Goal: Task Accomplishment & Management: Manage account settings

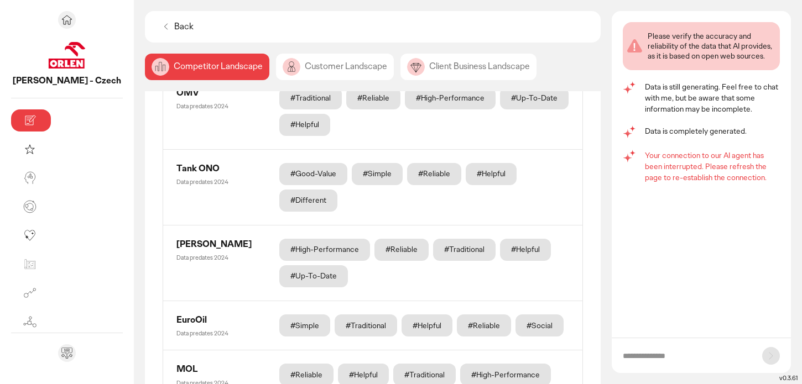
scroll to position [663, 0]
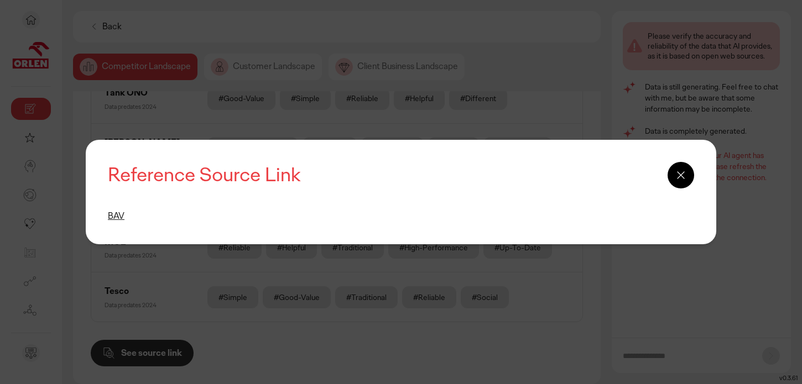
click at [675, 172] on icon at bounding box center [680, 175] width 13 height 13
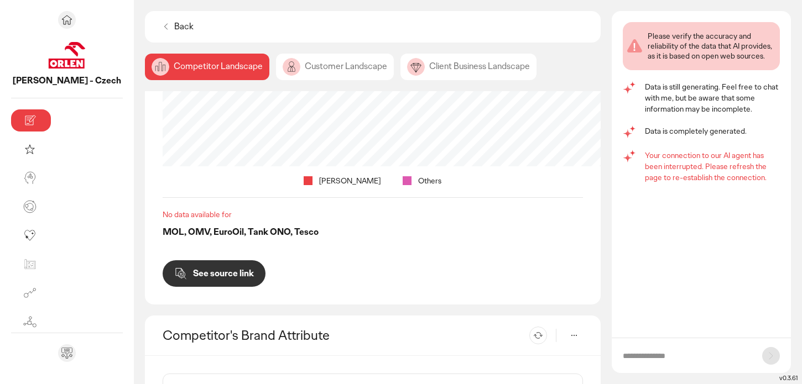
scroll to position [226, 0]
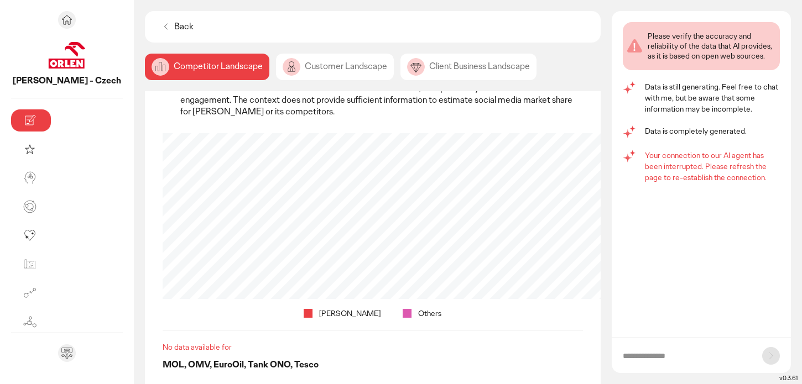
click at [282, 65] on div "Customer Landscape" at bounding box center [335, 67] width 118 height 27
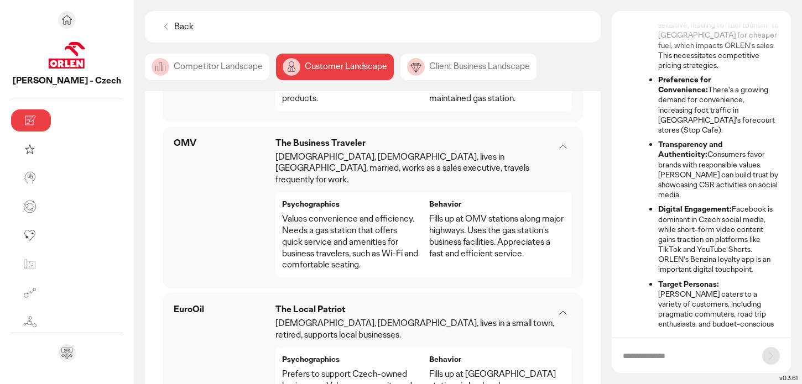
scroll to position [1153, 0]
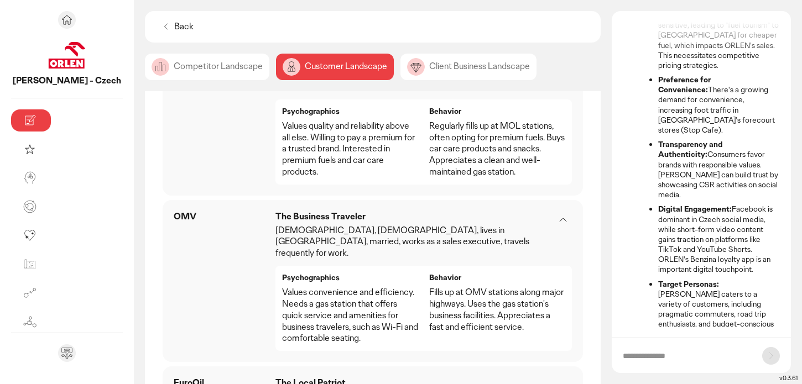
click at [400, 77] on div "Client Business Landscape" at bounding box center [468, 67] width 136 height 27
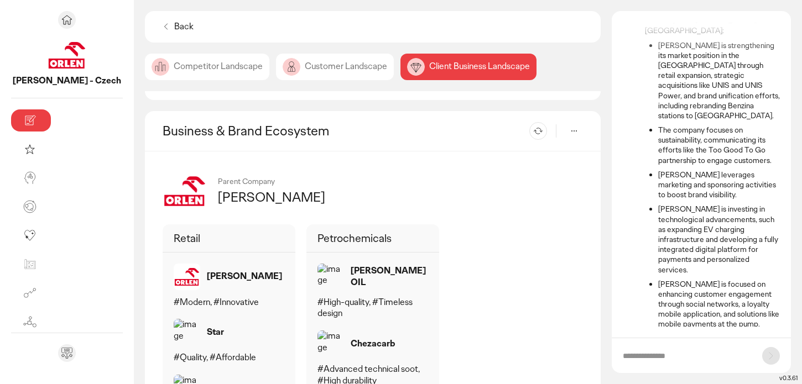
scroll to position [743, 0]
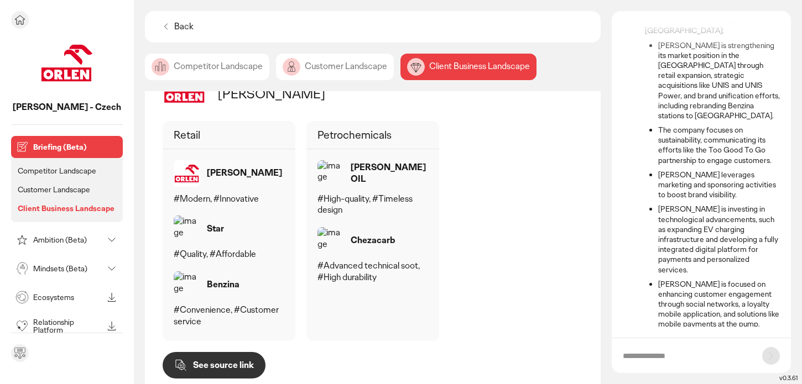
click at [59, 237] on p "Ambition (Beta)" at bounding box center [68, 240] width 70 height 8
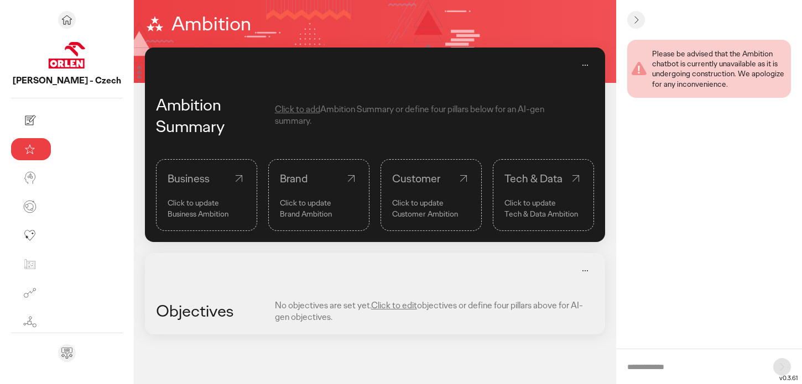
click at [168, 184] on div "Business" at bounding box center [207, 178] width 78 height 15
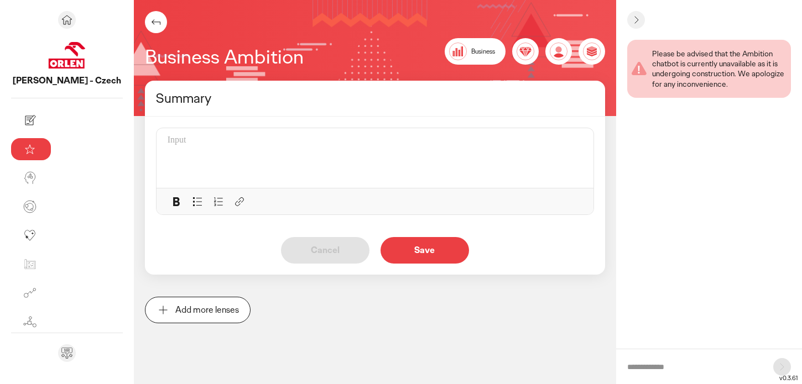
click at [149, 18] on icon at bounding box center [155, 21] width 13 height 13
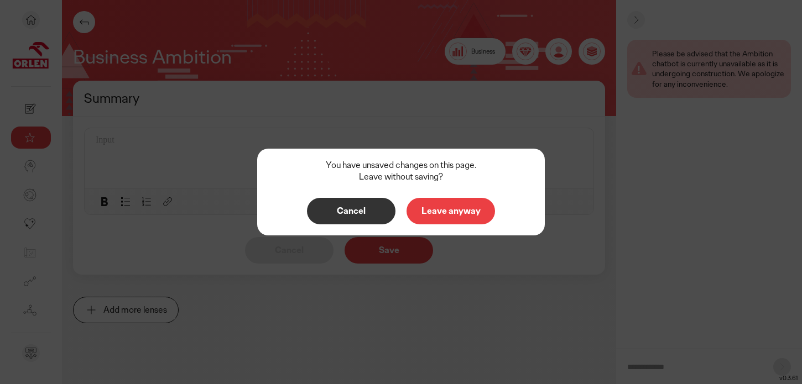
click at [333, 199] on button "Cancel" at bounding box center [351, 211] width 89 height 27
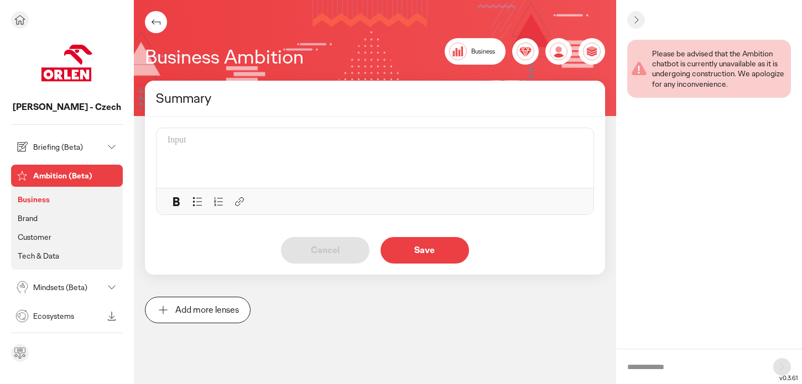
click at [49, 216] on li "Brand" at bounding box center [66, 218] width 103 height 14
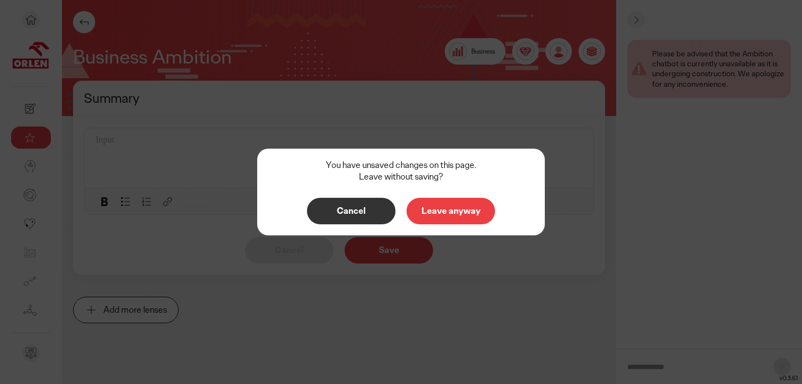
click at [456, 213] on p "Leave anyway" at bounding box center [450, 211] width 65 height 9
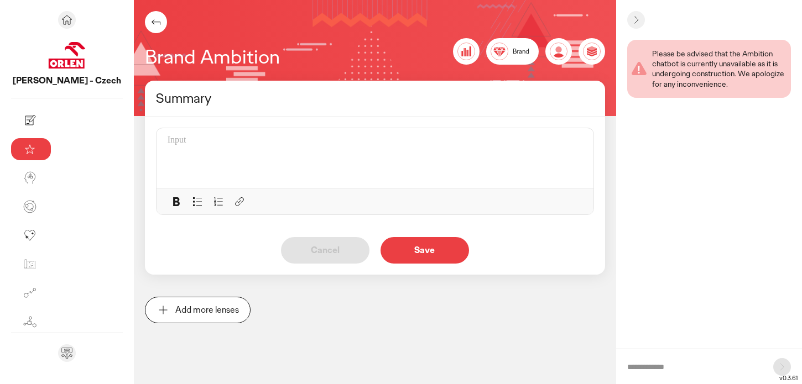
click at [461, 53] on icon at bounding box center [462, 54] width 2 height 6
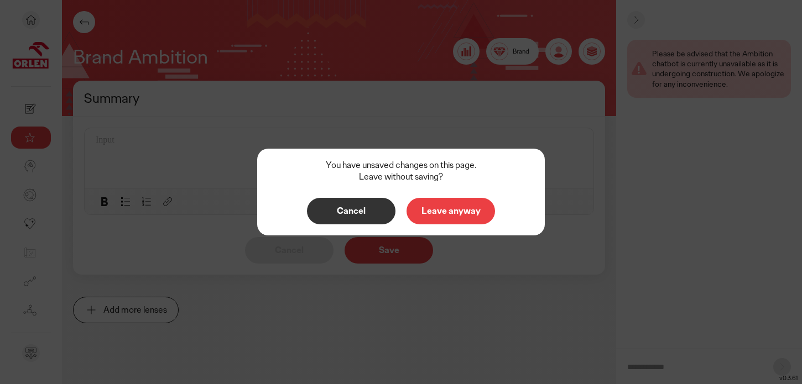
click at [384, 213] on button "Cancel" at bounding box center [351, 211] width 89 height 27
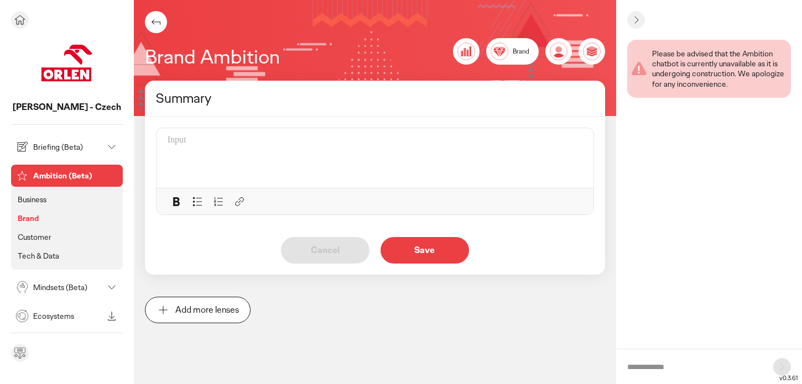
click at [48, 285] on p "Mindsets (Beta)" at bounding box center [68, 288] width 70 height 8
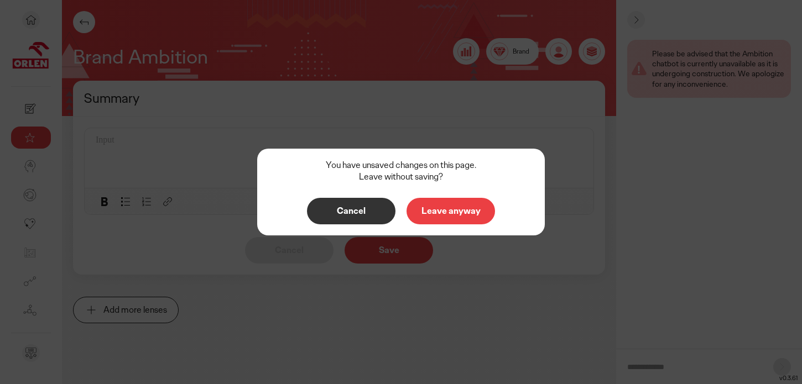
click at [440, 221] on button "Leave anyway" at bounding box center [451, 211] width 89 height 27
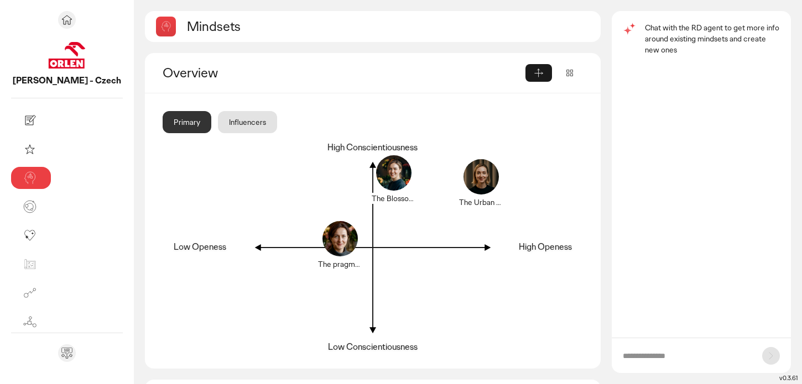
click at [218, 124] on div "Influencers" at bounding box center [247, 122] width 59 height 22
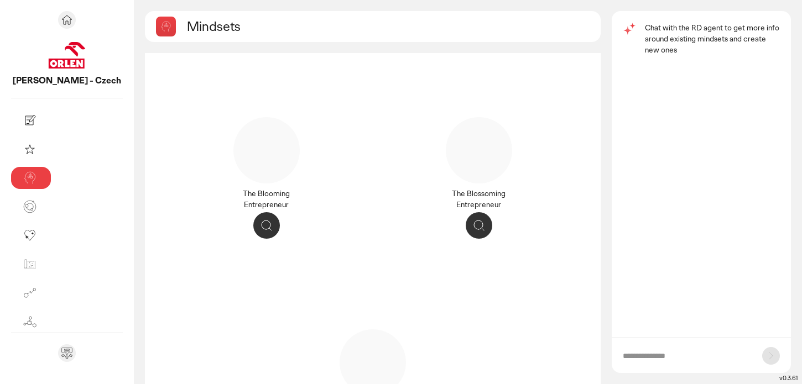
scroll to position [107, 0]
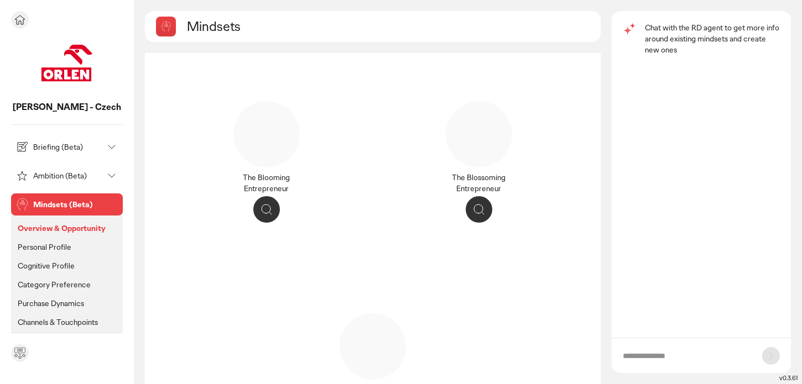
click at [48, 245] on p "Personal Profile" at bounding box center [45, 247] width 54 height 10
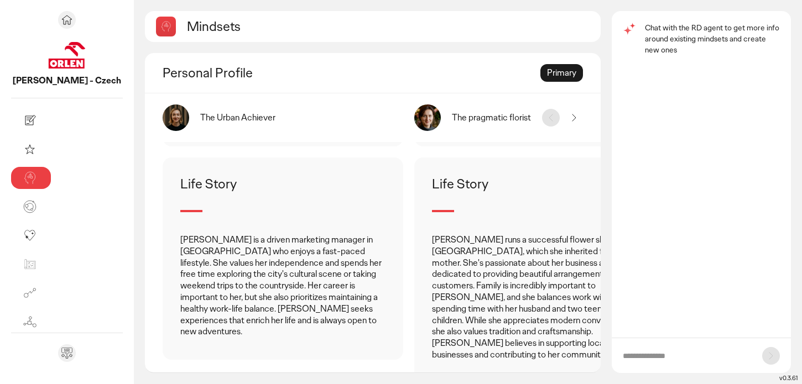
scroll to position [390, 0]
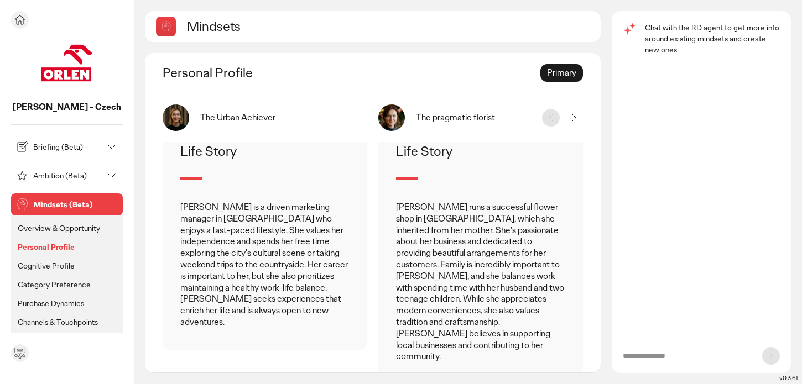
click at [34, 261] on p "Cognitive Profile" at bounding box center [46, 266] width 57 height 10
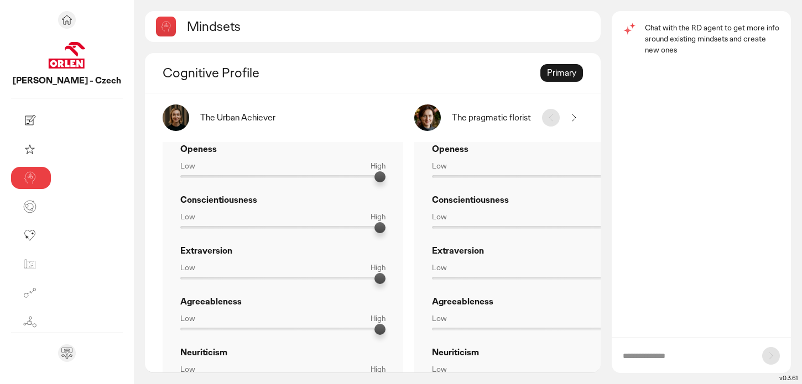
scroll to position [71, 0]
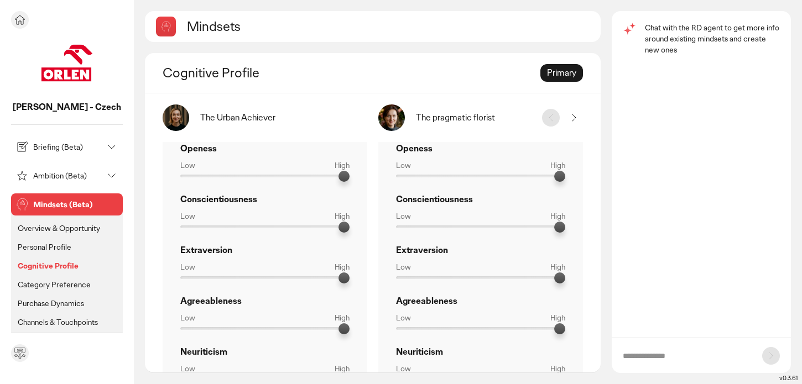
click at [86, 320] on p "Channels & Touchpoints" at bounding box center [58, 323] width 80 height 10
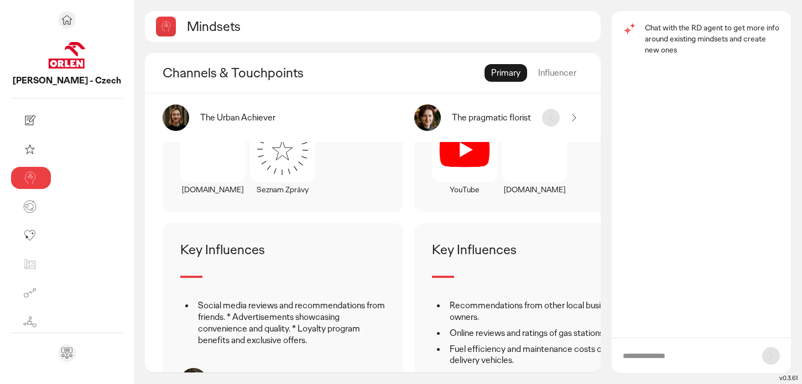
scroll to position [361, 0]
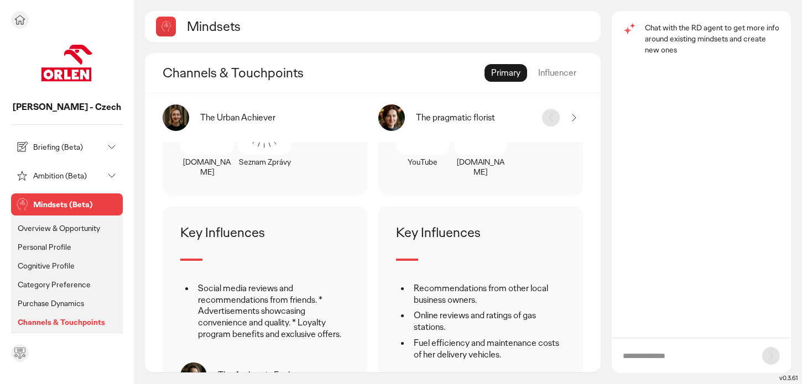
click at [109, 169] on icon at bounding box center [111, 175] width 13 height 13
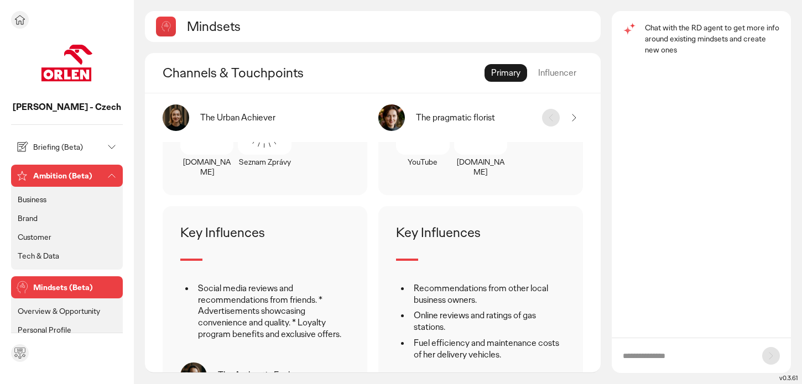
click at [103, 174] on div "Ambition (Beta)" at bounding box center [67, 176] width 112 height 22
click at [109, 180] on icon at bounding box center [111, 175] width 13 height 13
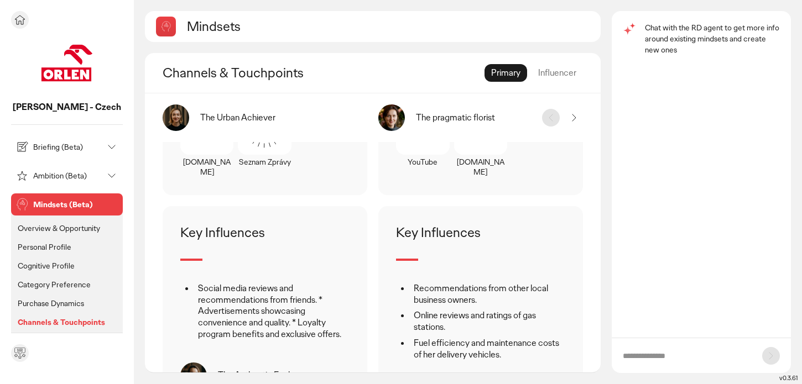
click at [98, 203] on p "Mindsets (Beta)" at bounding box center [75, 205] width 85 height 8
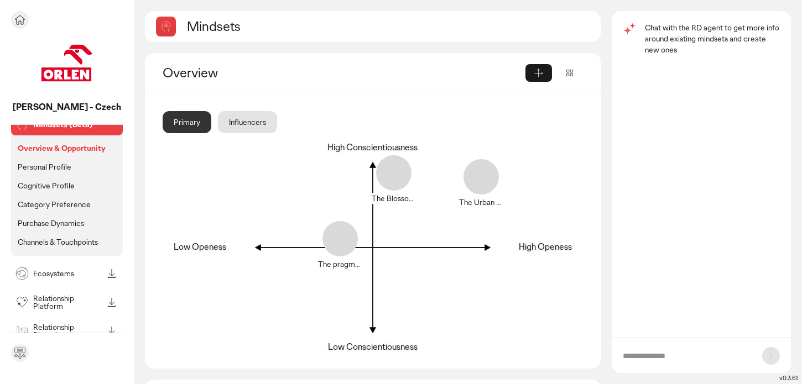
scroll to position [111, 0]
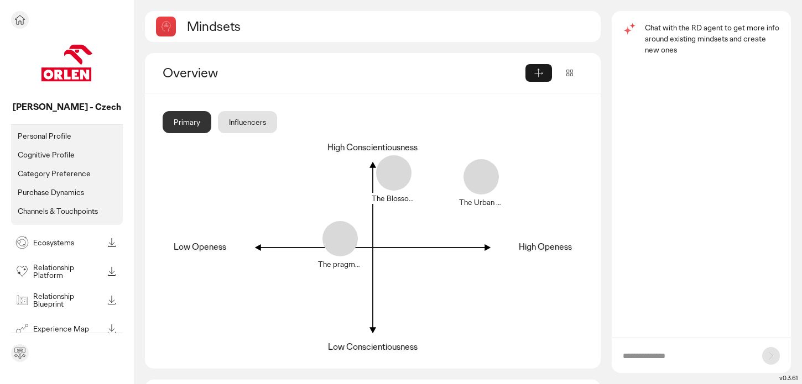
click at [82, 239] on p "Ecosystems" at bounding box center [68, 243] width 70 height 8
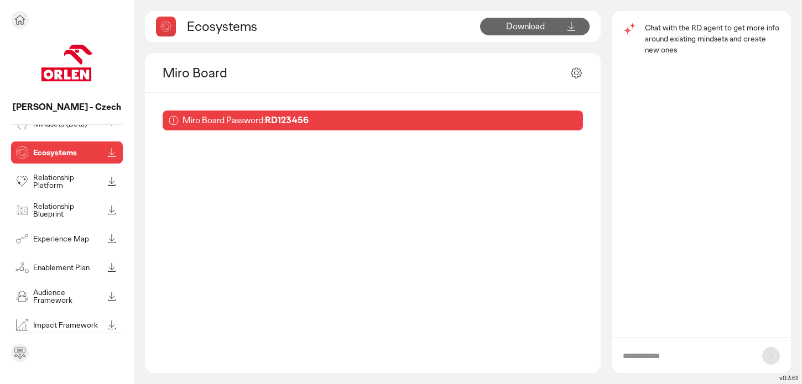
scroll to position [104, 0]
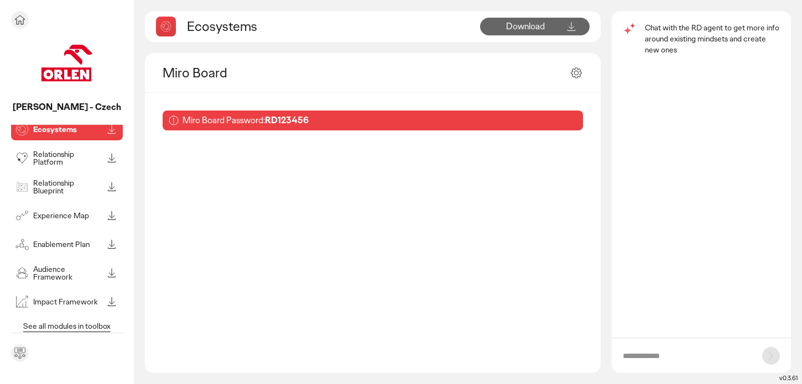
click at [38, 329] on p "See all modules in toolbox" at bounding box center [66, 326] width 97 height 10
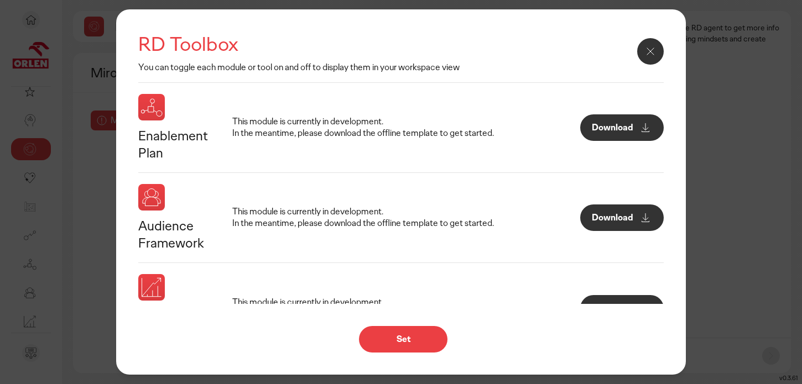
scroll to position [705, 0]
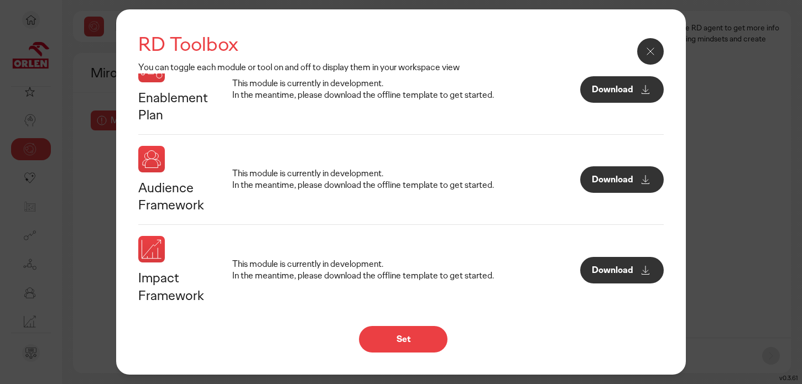
click at [653, 38] on div at bounding box center [650, 51] width 27 height 27
click at [654, 40] on button at bounding box center [650, 51] width 27 height 27
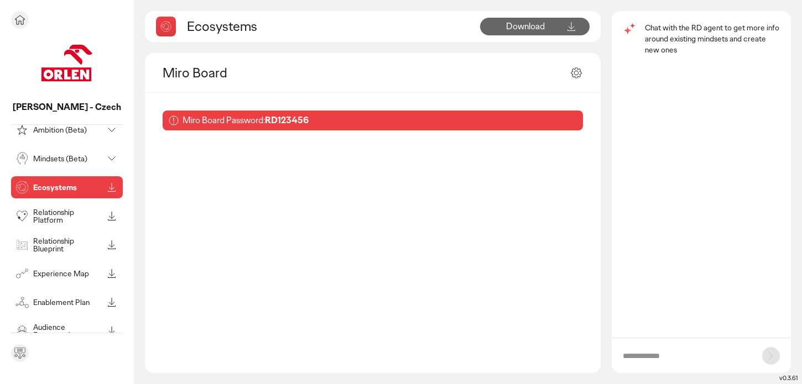
click at [67, 92] on div "[PERSON_NAME] - Czech" at bounding box center [67, 77] width 112 height 96
click at [67, 75] on img at bounding box center [66, 62] width 55 height 55
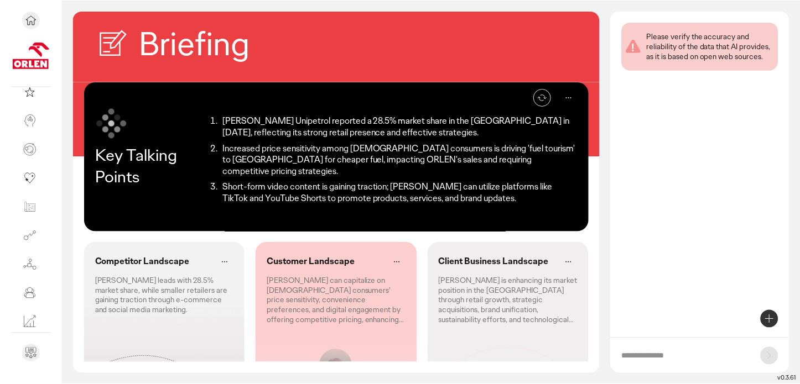
scroll to position [46, 0]
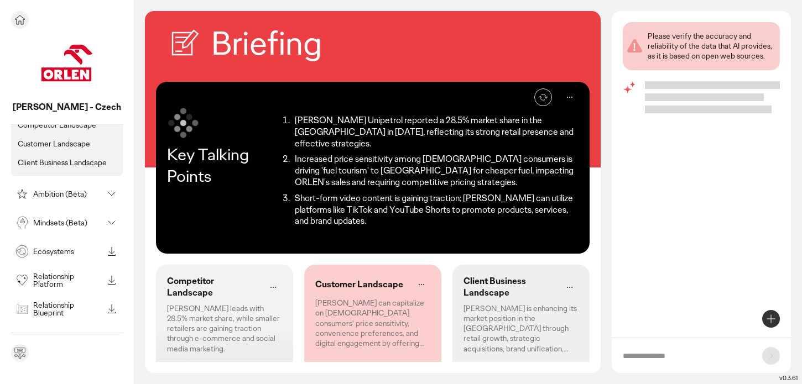
click at [20, 19] on icon at bounding box center [19, 19] width 13 height 13
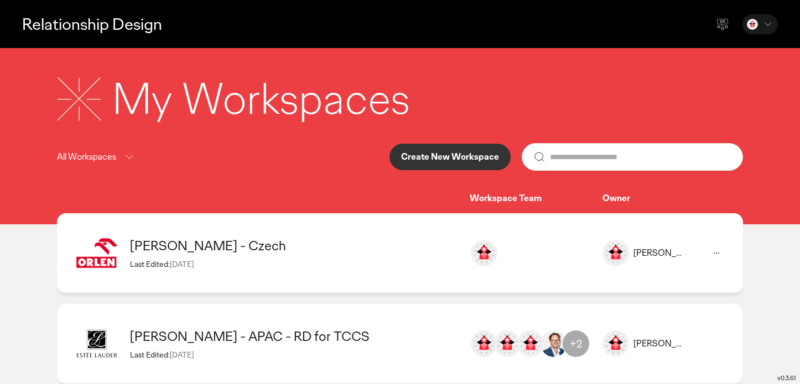
click at [716, 256] on icon at bounding box center [716, 253] width 13 height 13
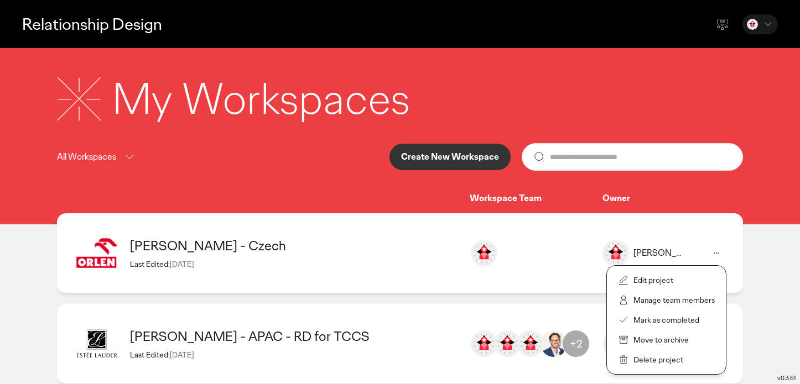
click at [690, 300] on p "Manage team members" at bounding box center [673, 300] width 81 height 10
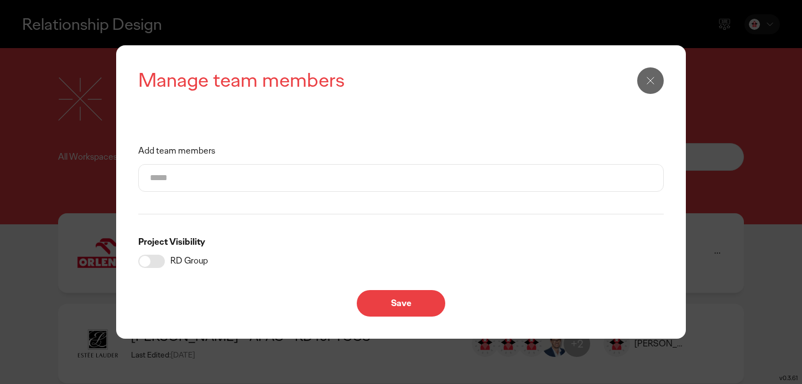
click at [431, 183] on input "Add team members" at bounding box center [401, 178] width 502 height 27
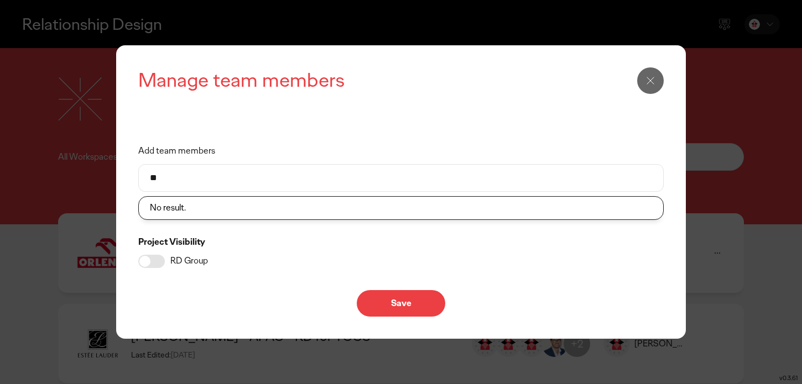
type input "*"
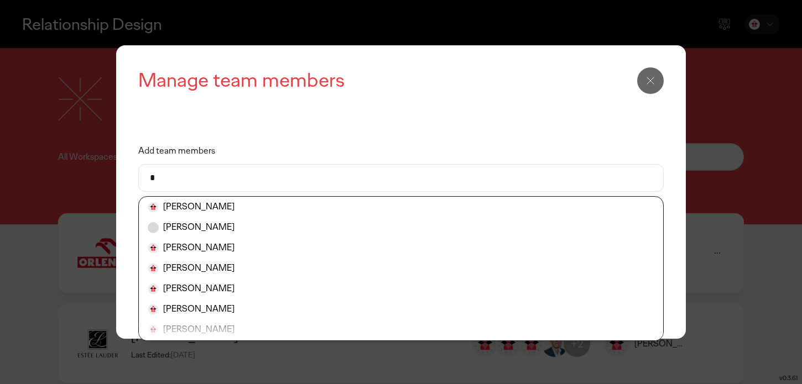
click at [645, 90] on button at bounding box center [650, 80] width 27 height 27
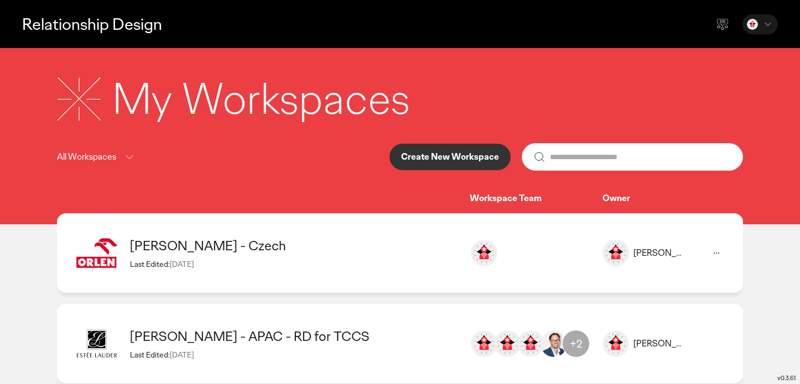
click at [714, 26] on button at bounding box center [722, 24] width 27 height 27
